Goal: Obtain resource: Download file/media

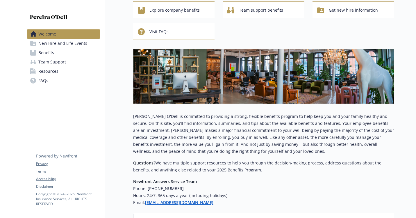
scroll to position [37, 0]
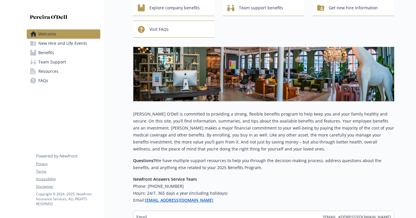
click at [249, 76] on img at bounding box center [263, 74] width 261 height 54
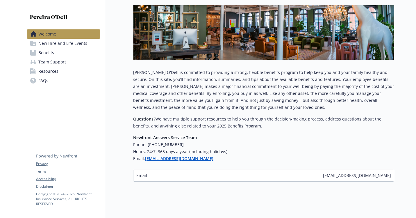
scroll to position [84, 0]
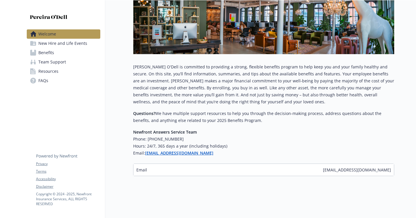
click at [57, 45] on span "New Hire and Life Events" at bounding box center [62, 43] width 49 height 9
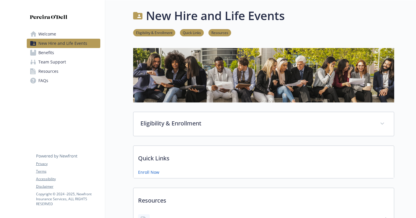
scroll to position [53, 0]
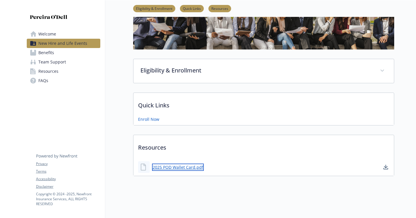
click at [175, 167] on link "2025 POD Wallet Card.pdf" at bounding box center [178, 166] width 52 height 7
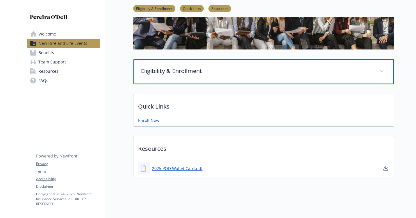
click at [157, 71] on p "Eligibility & Enrollment" at bounding box center [256, 71] width 231 height 9
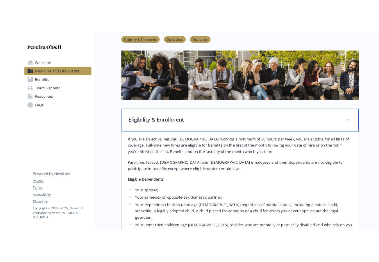
scroll to position [0, 0]
